Goal: Navigation & Orientation: Find specific page/section

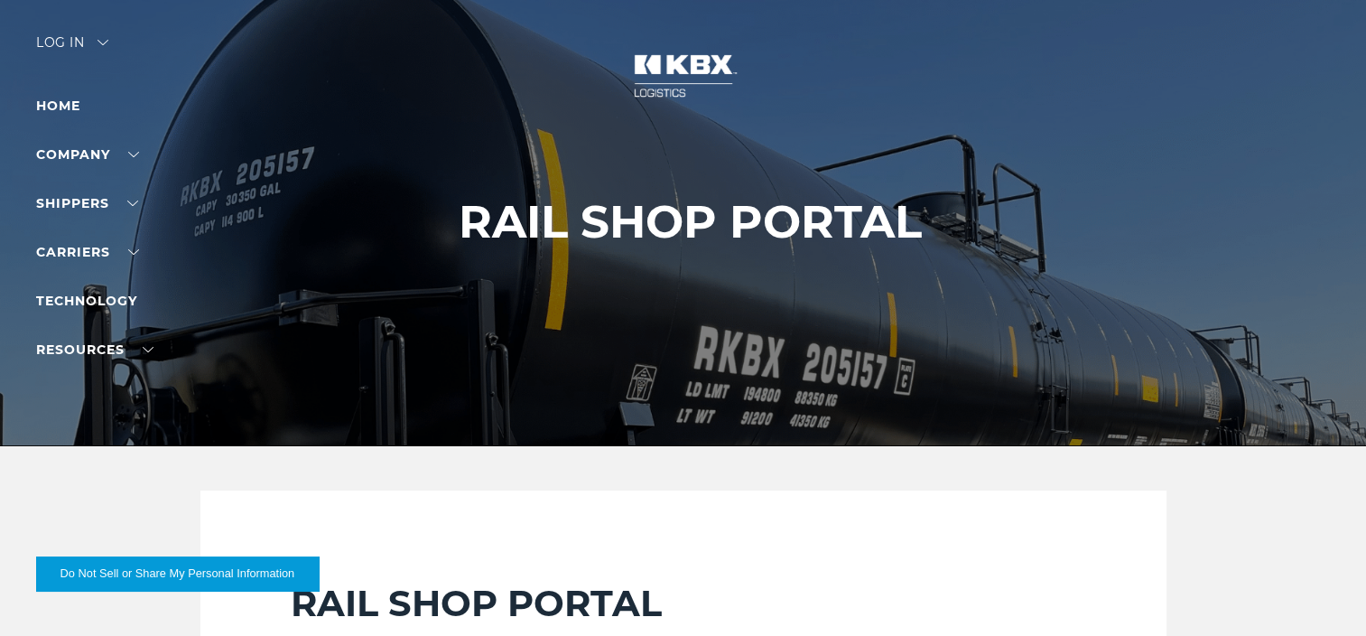
click at [96, 44] on div "Log in" at bounding box center [72, 49] width 72 height 26
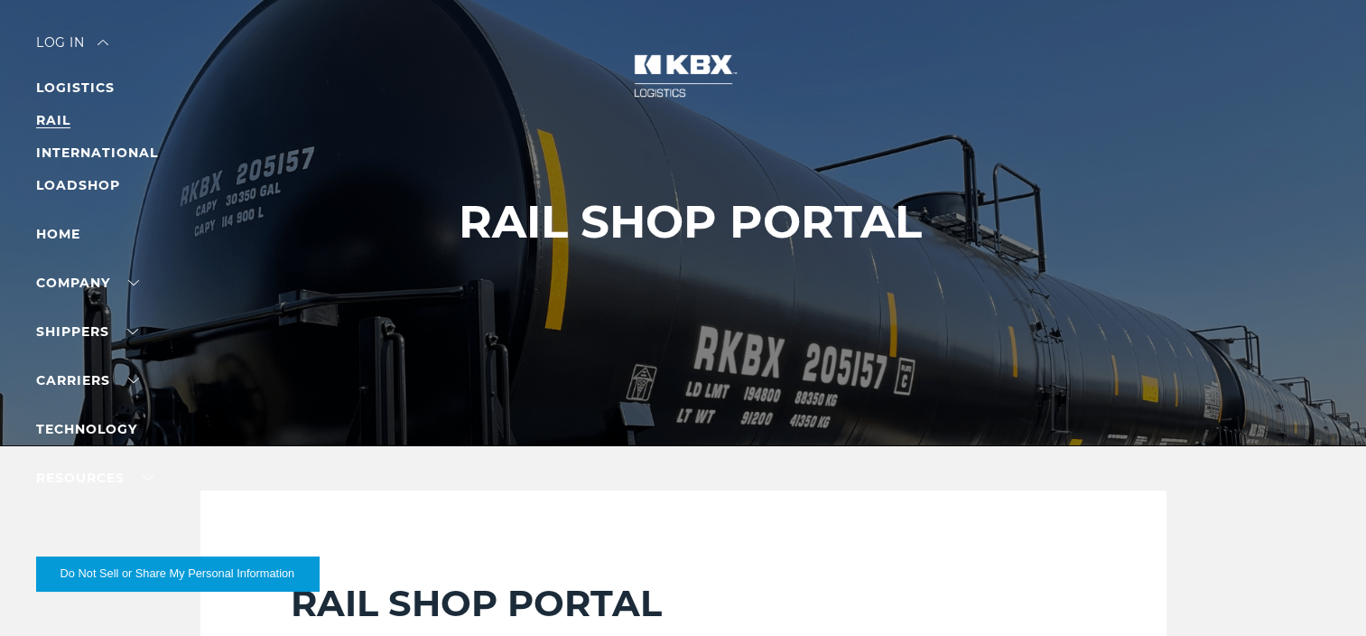
click at [65, 120] on link "RAIL" at bounding box center [53, 120] width 34 height 16
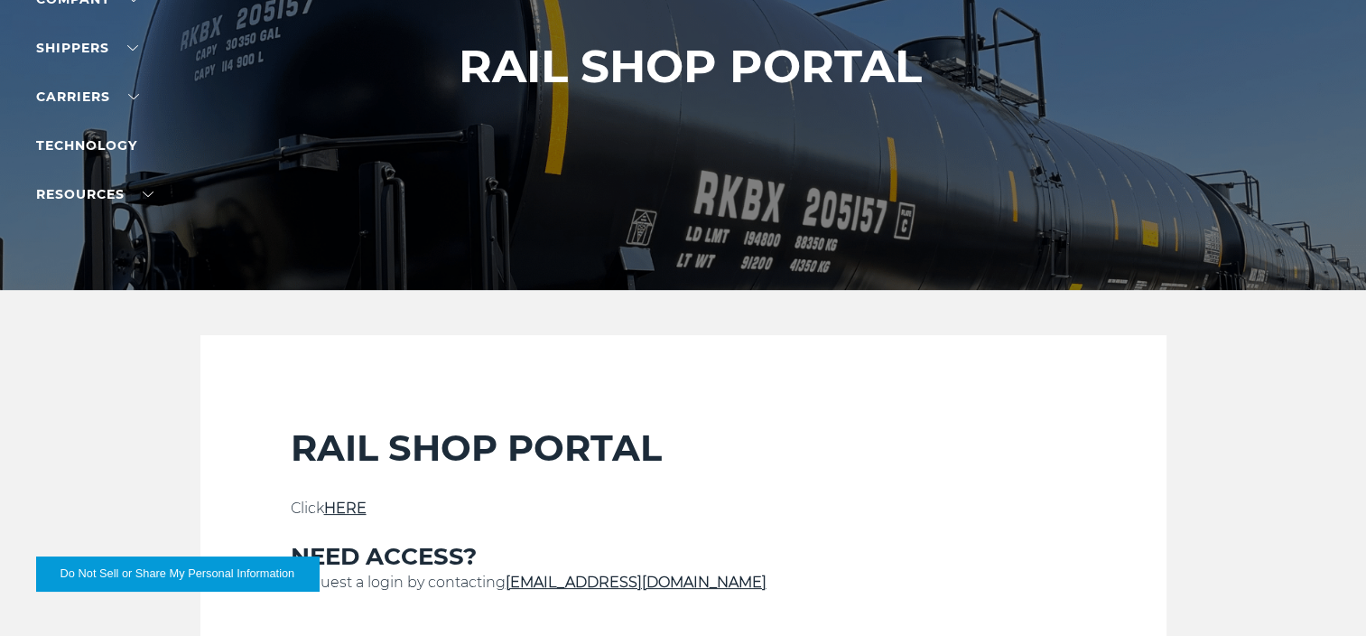
scroll to position [301, 0]
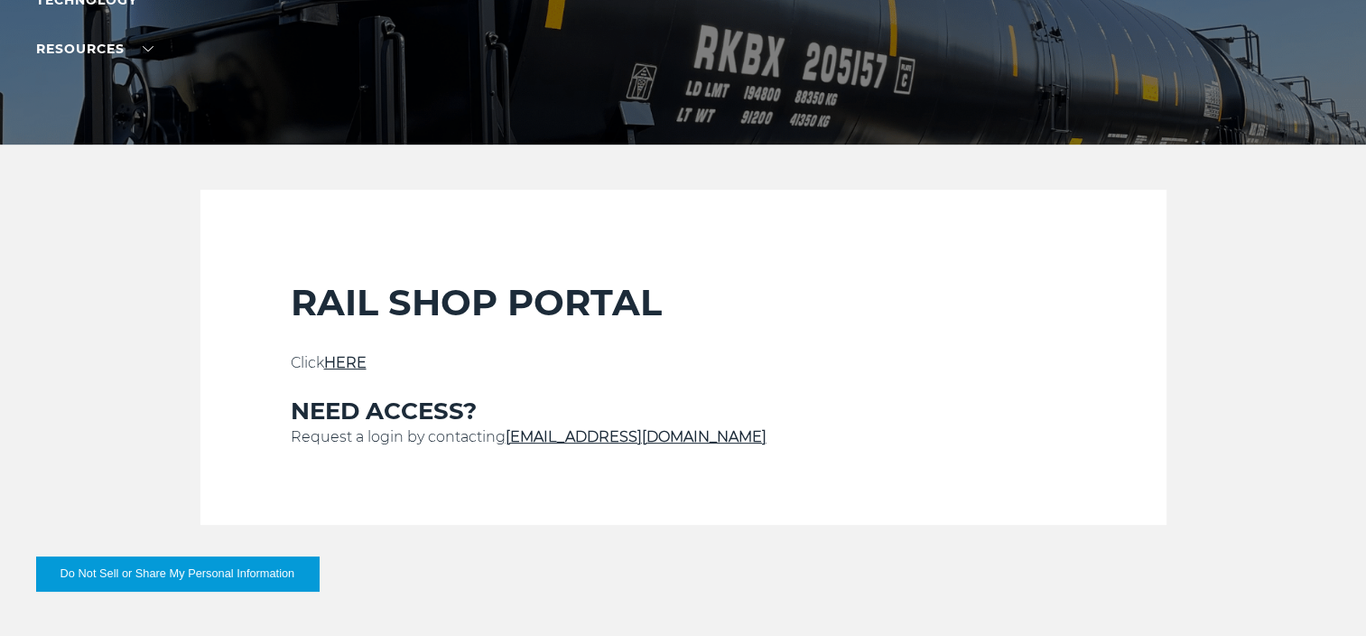
click at [361, 357] on link "HERE" at bounding box center [345, 362] width 42 height 17
